Goal: Task Accomplishment & Management: Manage account settings

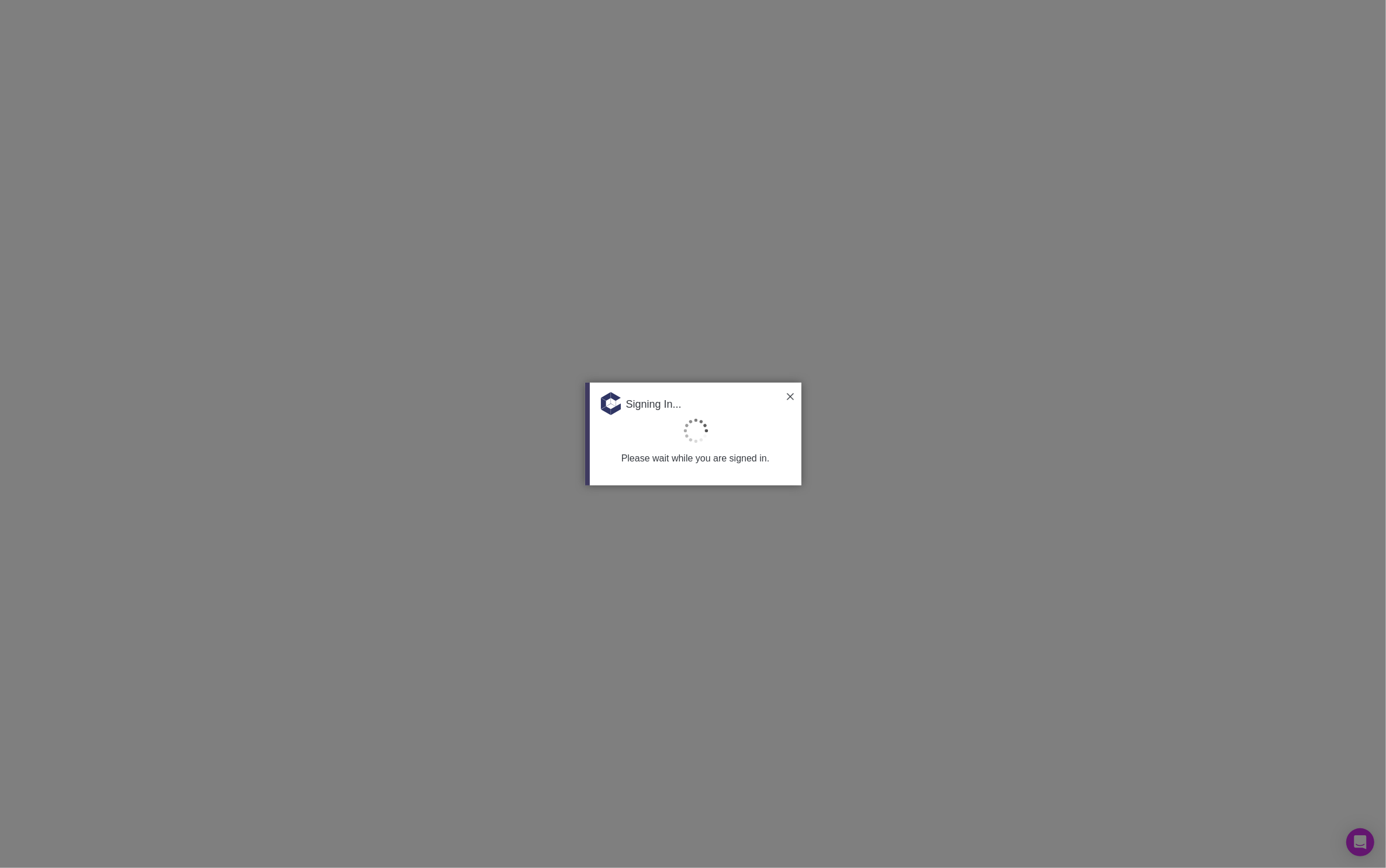
click at [789, 393] on img at bounding box center [790, 397] width 7 height 7
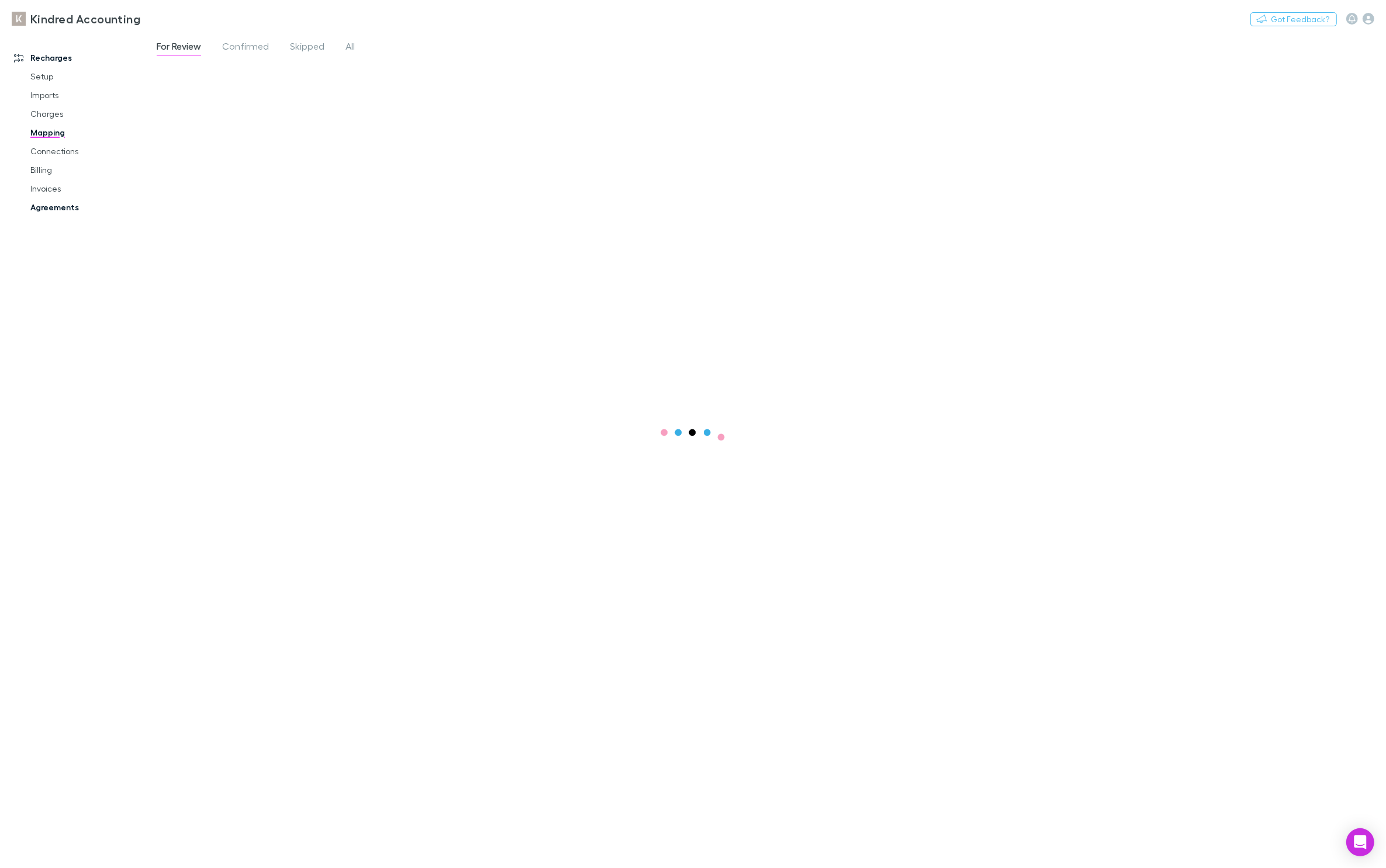
click at [60, 205] on link "Agreements" at bounding box center [85, 207] width 135 height 19
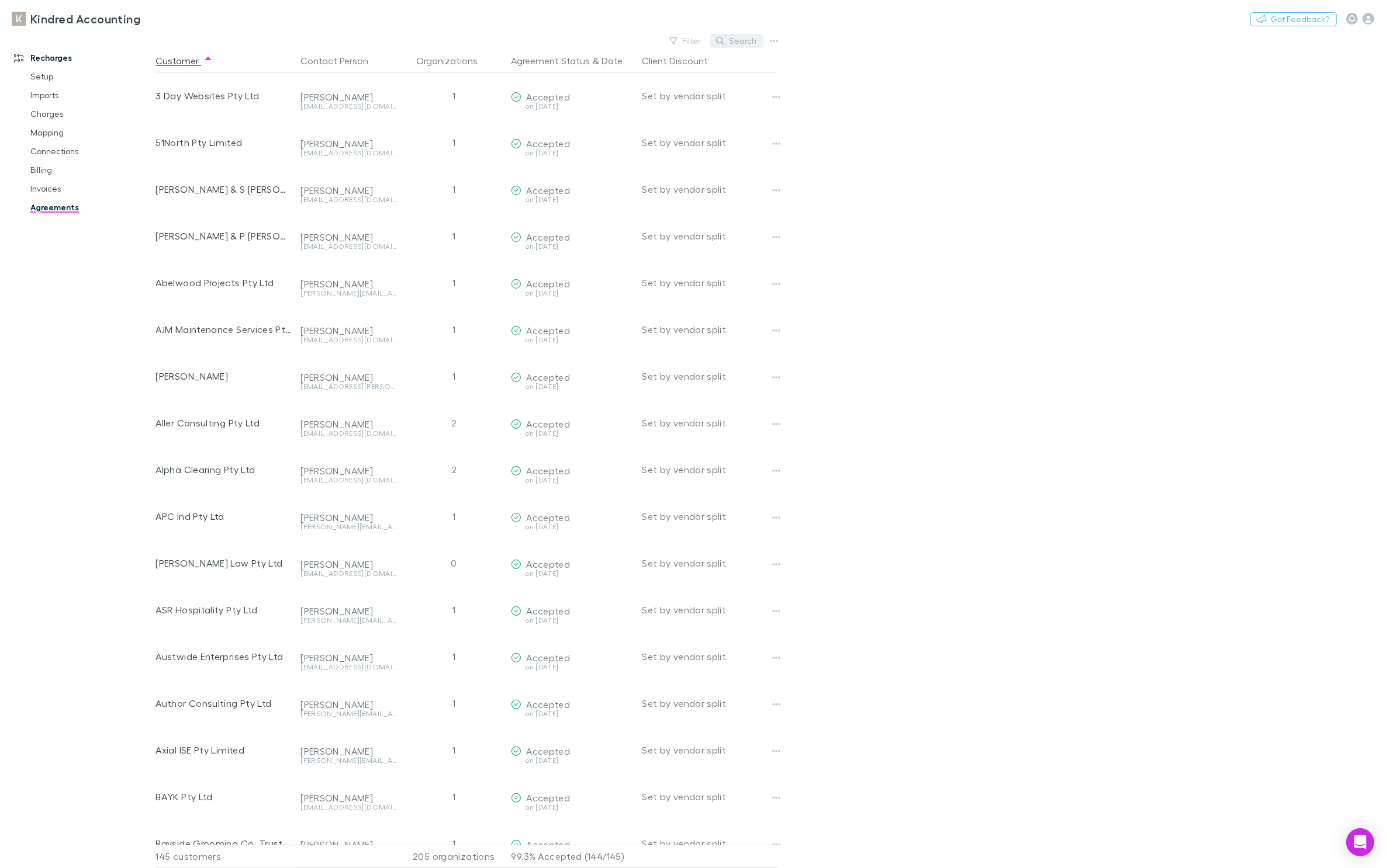
click at [738, 37] on button "Search" at bounding box center [736, 41] width 53 height 14
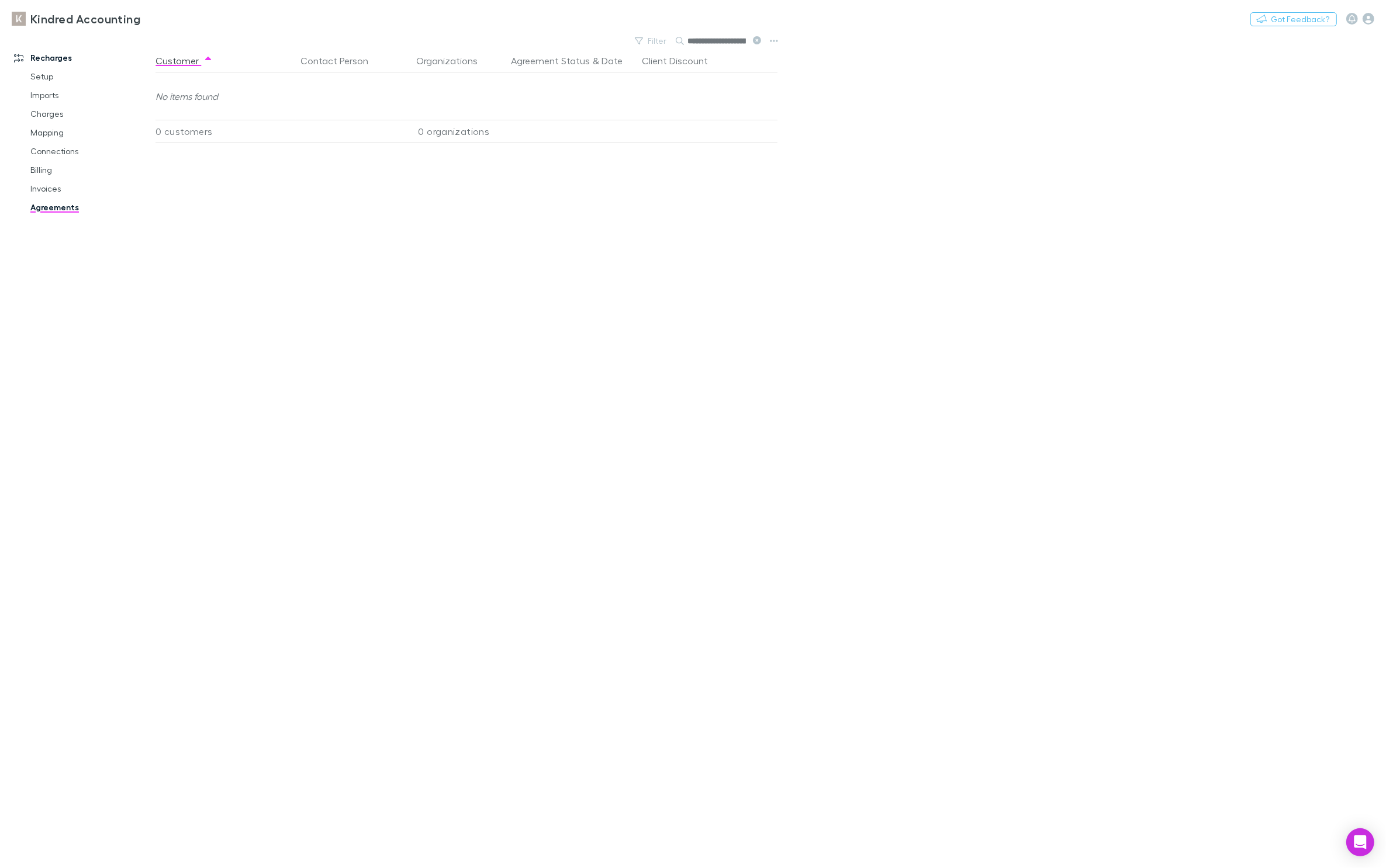
click at [758, 36] on div "Kindred Accounting Nothing Got Feedback?" at bounding box center [693, 19] width 1386 height 37
click at [762, 40] on button at bounding box center [756, 41] width 14 height 11
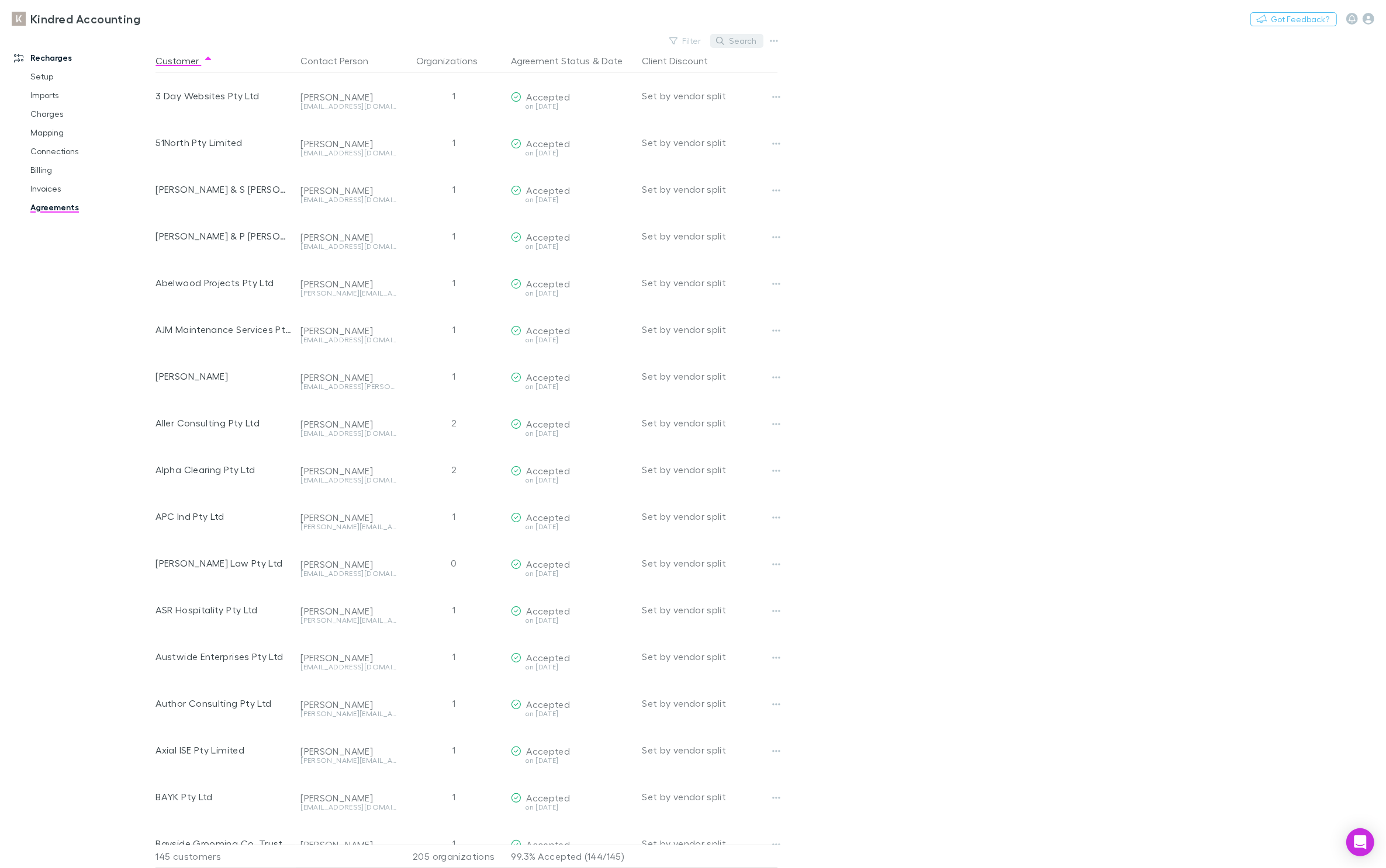
click at [758, 41] on button "Search" at bounding box center [736, 41] width 53 height 14
click at [745, 41] on input "text" at bounding box center [716, 41] width 58 height 16
click at [729, 34] on input "text" at bounding box center [716, 41] width 58 height 16
click at [736, 41] on input "text" at bounding box center [716, 41] width 58 height 16
click at [727, 40] on div "Search" at bounding box center [740, 41] width 47 height 16
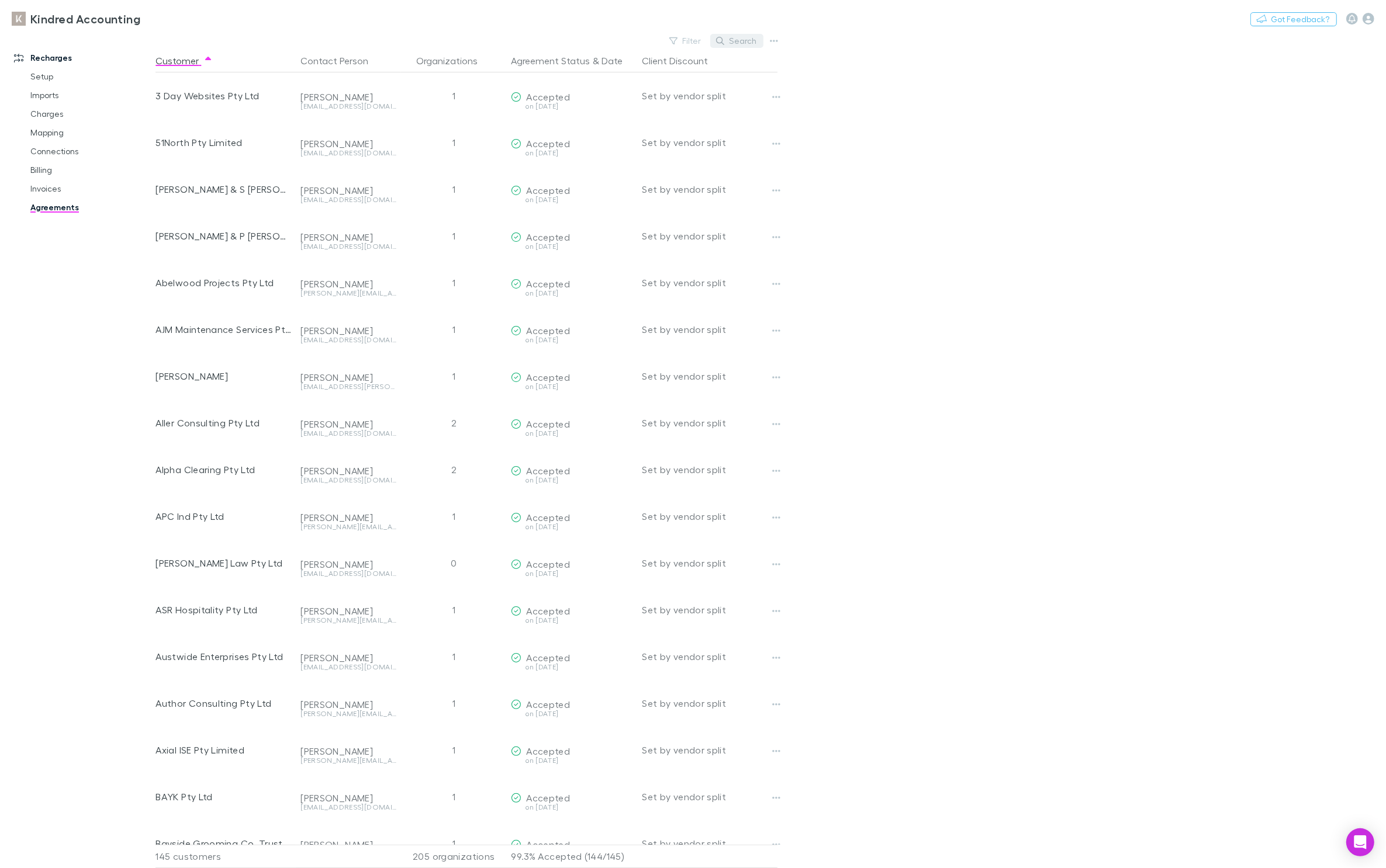
click at [720, 40] on icon "button" at bounding box center [720, 41] width 8 height 8
click at [721, 40] on div "Search" at bounding box center [740, 41] width 47 height 16
click at [756, 39] on button "Search" at bounding box center [736, 41] width 53 height 14
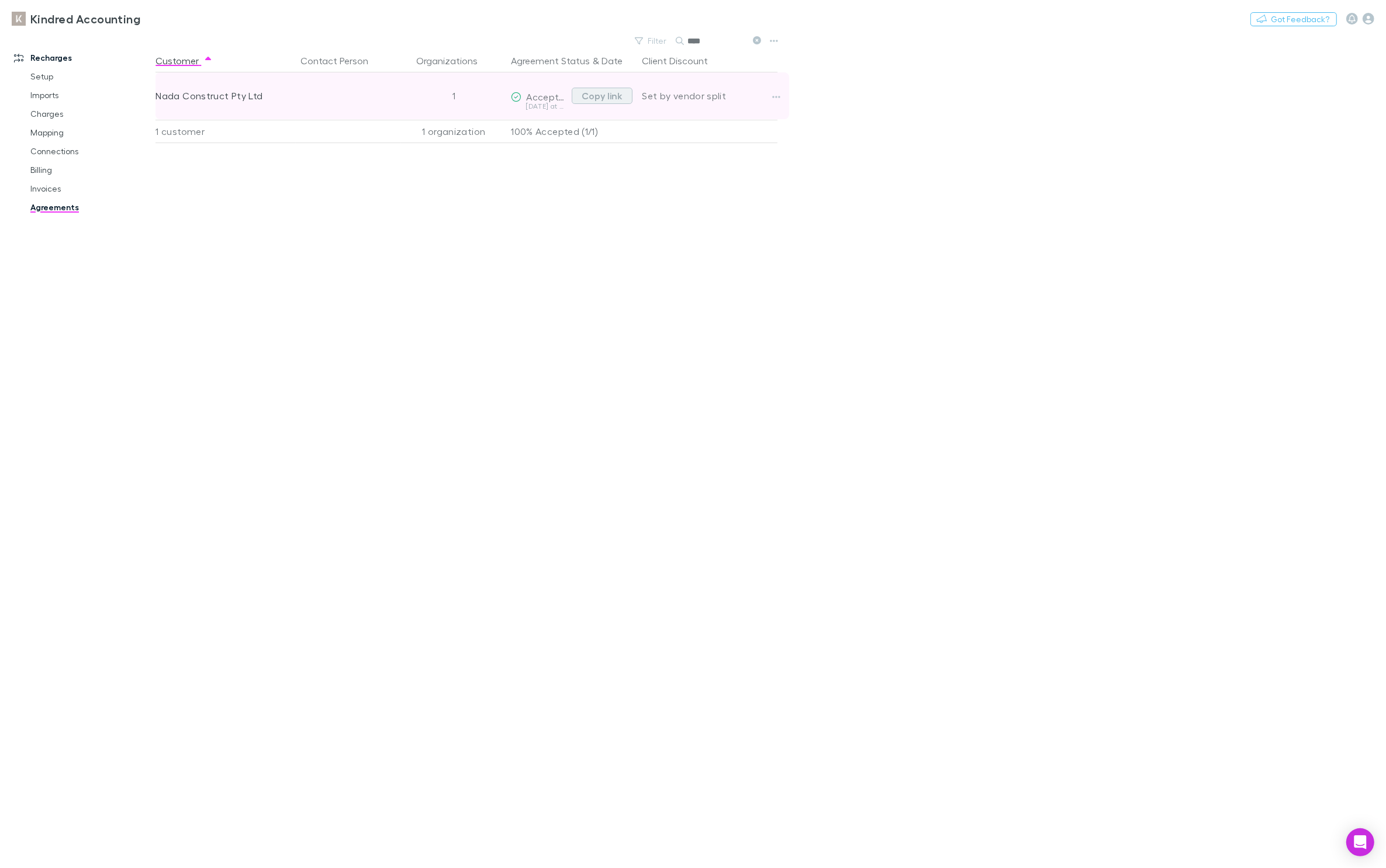
type input "****"
click at [626, 97] on button "Copy link" at bounding box center [602, 96] width 61 height 16
drag, startPoint x: 583, startPoint y: 96, endPoint x: 696, endPoint y: 85, distance: 113.5
click at [584, 96] on button "Copy link" at bounding box center [602, 96] width 61 height 16
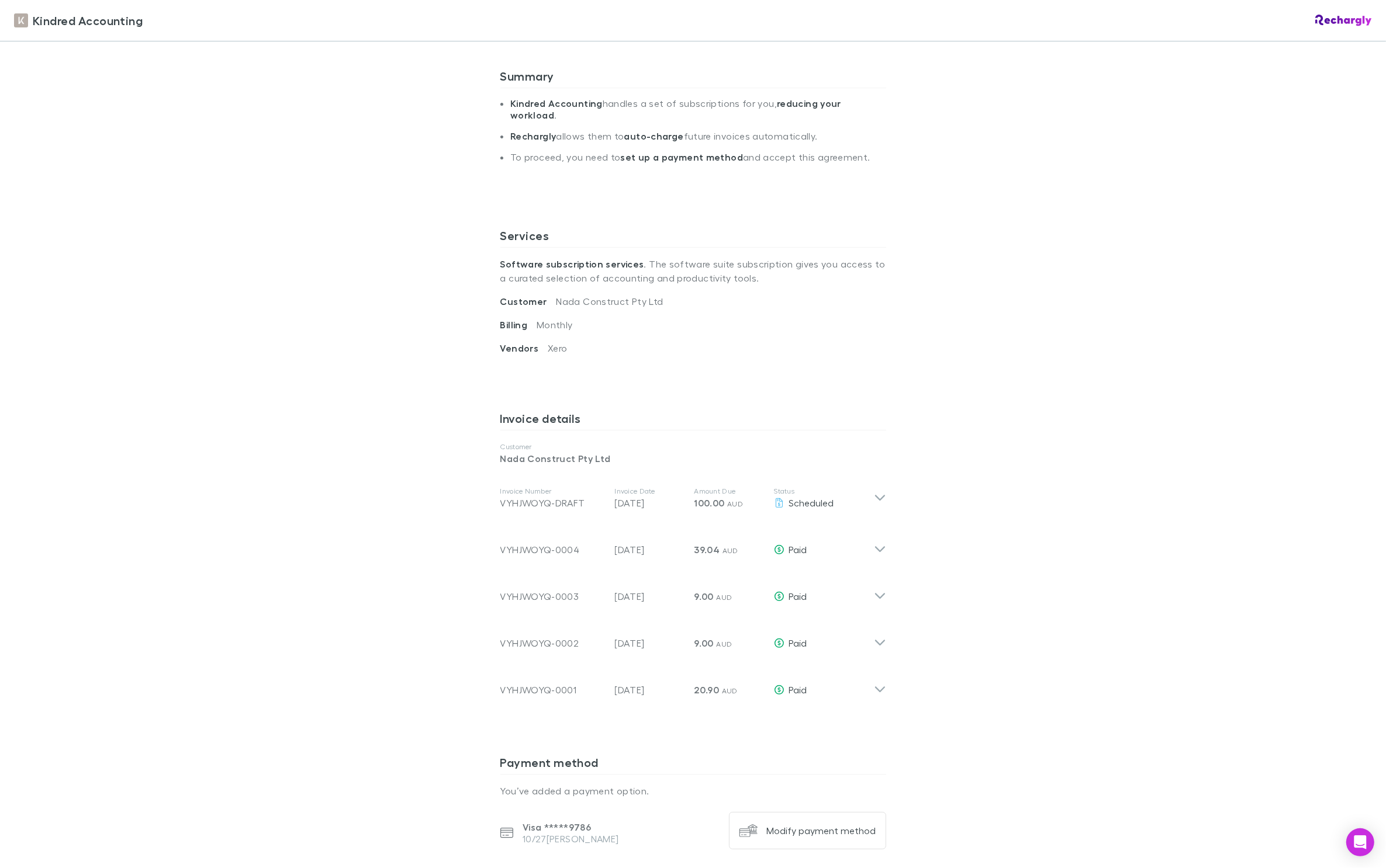
scroll to position [468, 0]
